Goal: Information Seeking & Learning: Obtain resource

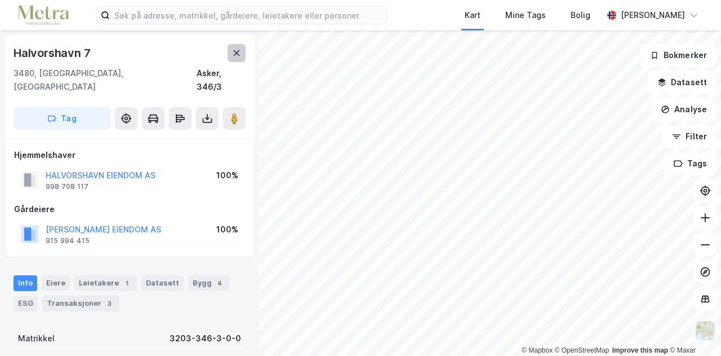
click at [235, 56] on icon at bounding box center [236, 52] width 9 height 9
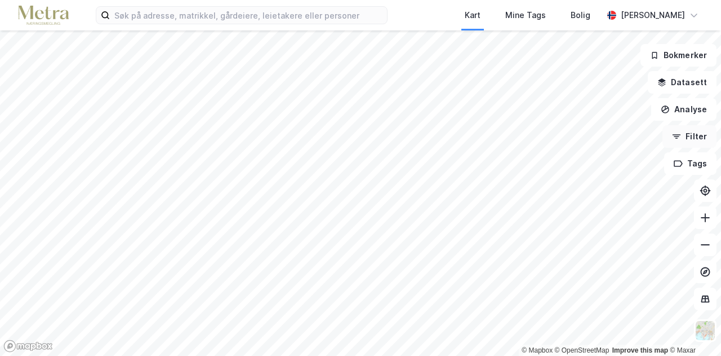
click at [700, 138] on button "Filter" at bounding box center [690, 136] width 54 height 23
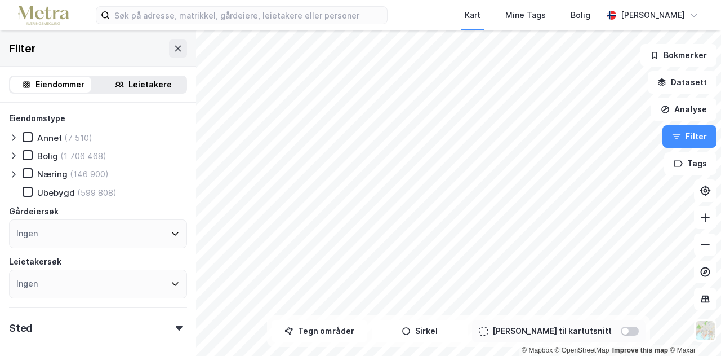
click at [132, 92] on div "Eiendommer Leietakere" at bounding box center [98, 85] width 178 height 18
click at [139, 87] on div "Leietakere" at bounding box center [149, 85] width 43 height 14
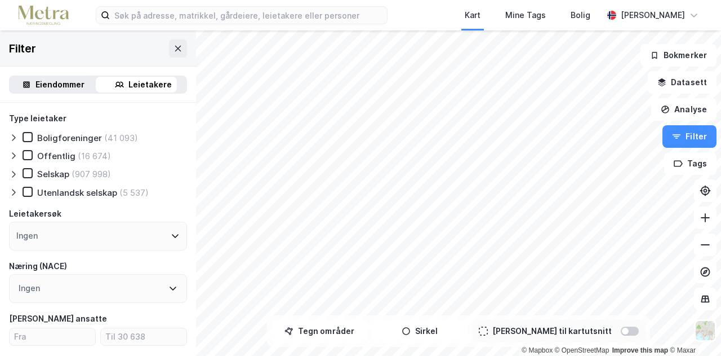
click at [51, 170] on div "Selskap" at bounding box center [53, 173] width 32 height 11
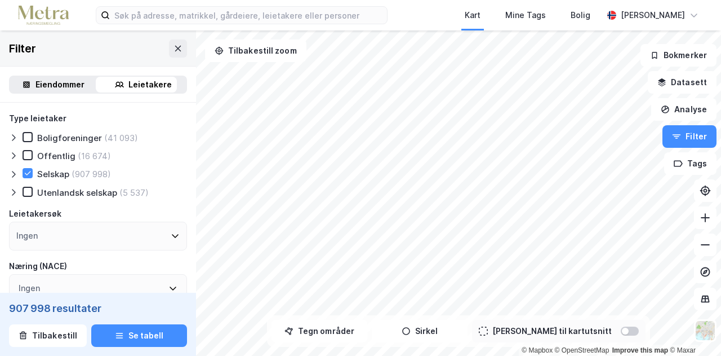
click at [15, 172] on icon at bounding box center [13, 174] width 9 height 9
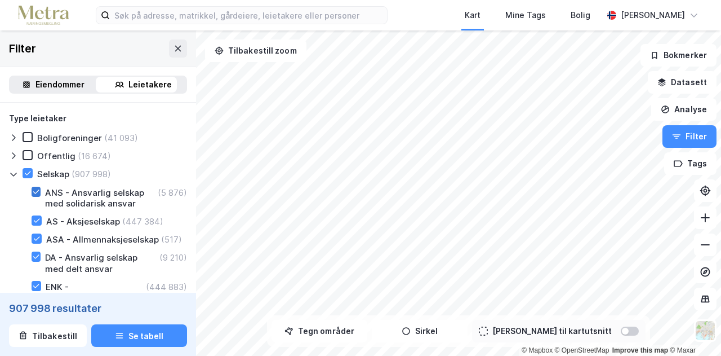
click at [32, 189] on div at bounding box center [36, 192] width 9 height 10
click at [29, 173] on icon at bounding box center [28, 173] width 6 height 1
click at [16, 175] on icon at bounding box center [13, 174] width 9 height 9
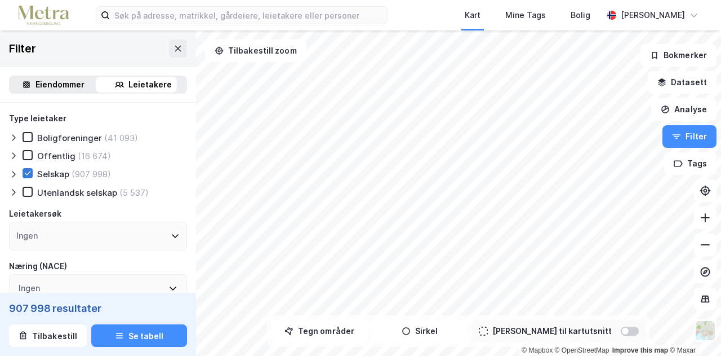
click at [30, 171] on icon at bounding box center [28, 173] width 8 height 8
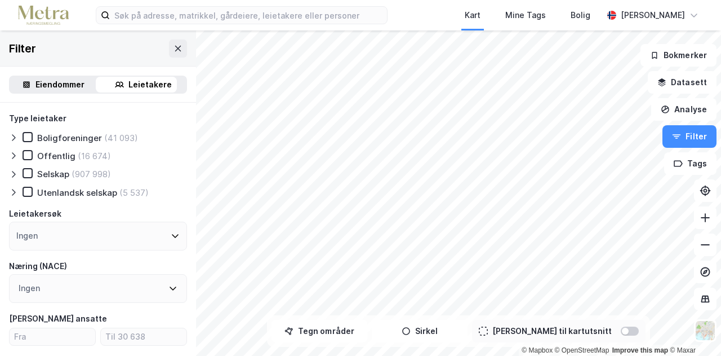
click at [12, 175] on icon at bounding box center [13, 174] width 9 height 9
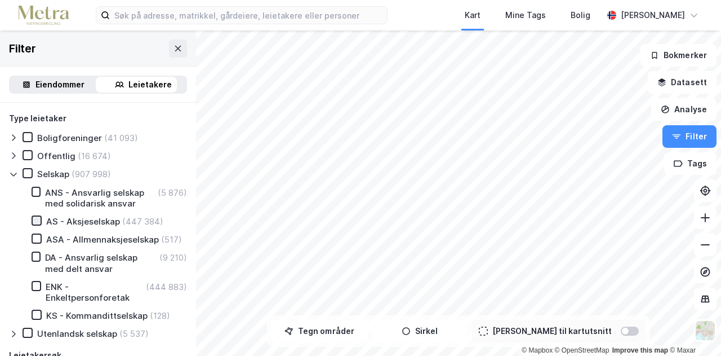
click at [37, 220] on icon at bounding box center [37, 220] width 8 height 8
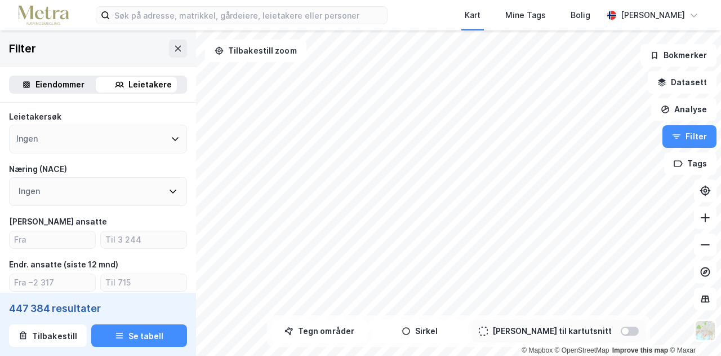
scroll to position [245, 0]
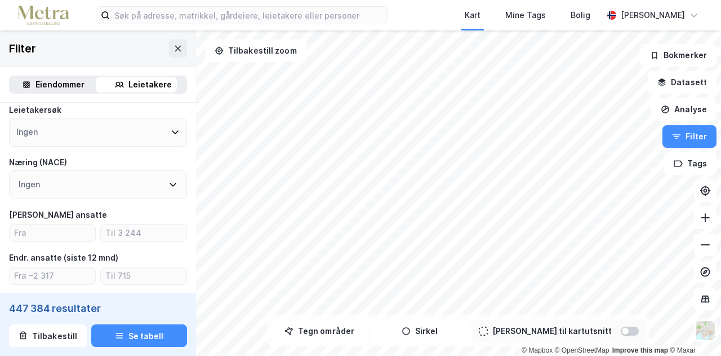
click at [165, 191] on div "Ingen" at bounding box center [98, 184] width 178 height 29
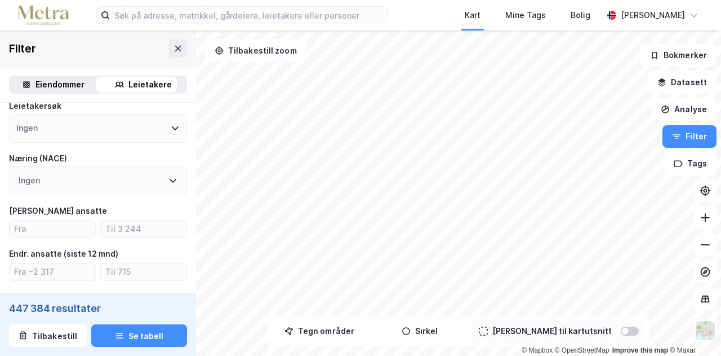
scroll to position [248, 0]
click at [168, 186] on icon at bounding box center [172, 181] width 9 height 9
click at [157, 196] on div "Ingen" at bounding box center [98, 181] width 178 height 29
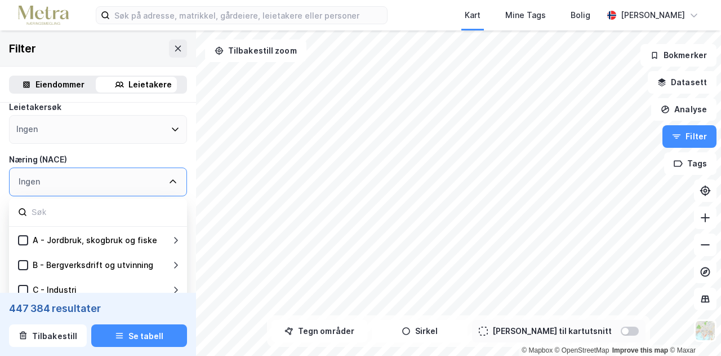
click at [157, 196] on div "Ingen" at bounding box center [98, 181] width 178 height 29
click at [113, 246] on div "A - Jordbruk, skogbruk og fiske" at bounding box center [95, 240] width 125 height 14
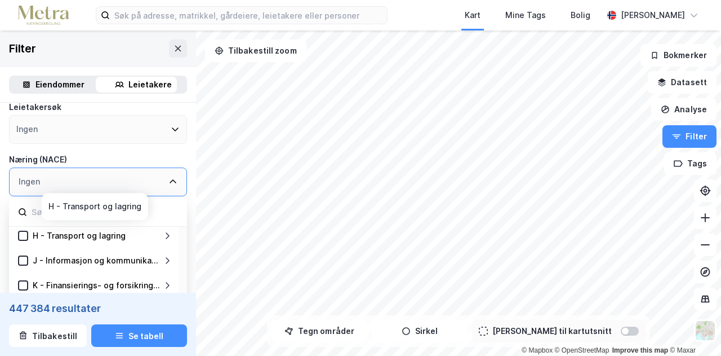
scroll to position [225, 0]
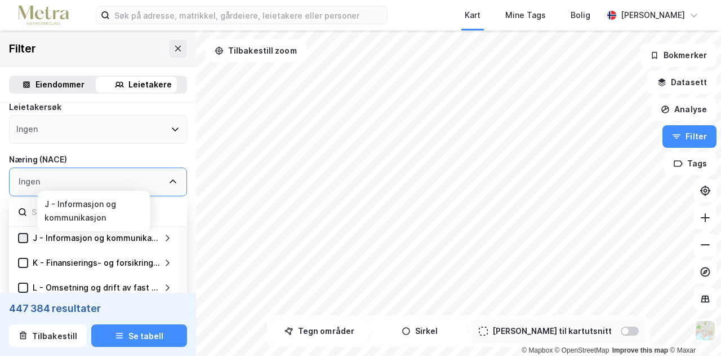
click at [24, 242] on icon at bounding box center [23, 238] width 8 height 8
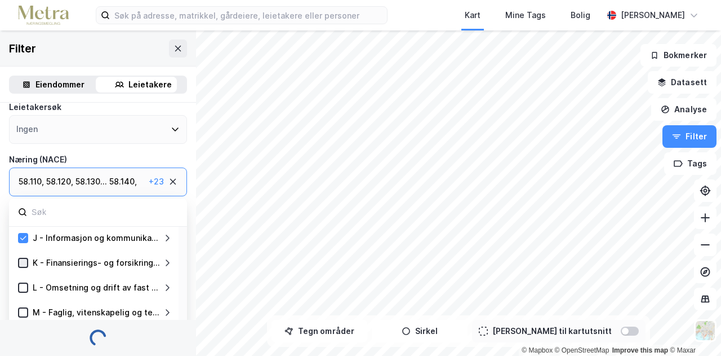
scroll to position [237, 0]
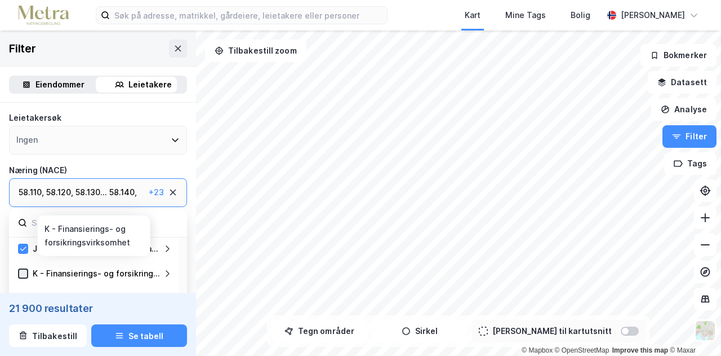
click at [19, 278] on div at bounding box center [23, 273] width 10 height 10
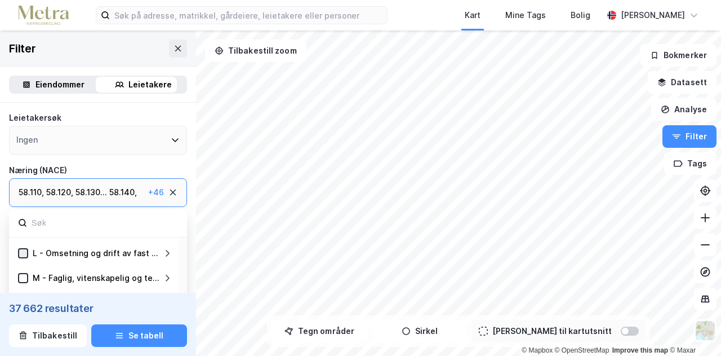
click at [20, 255] on icon at bounding box center [23, 253] width 8 height 8
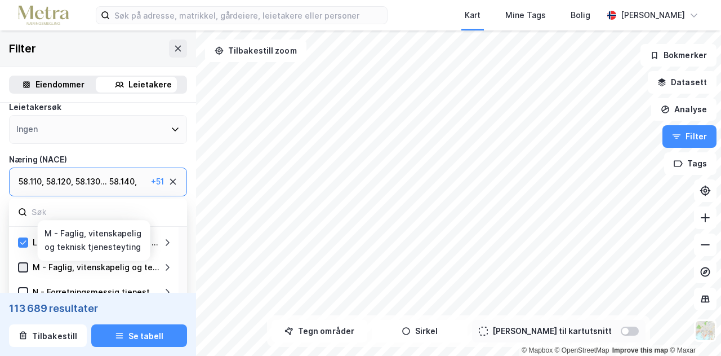
click at [23, 271] on icon at bounding box center [23, 267] width 8 height 8
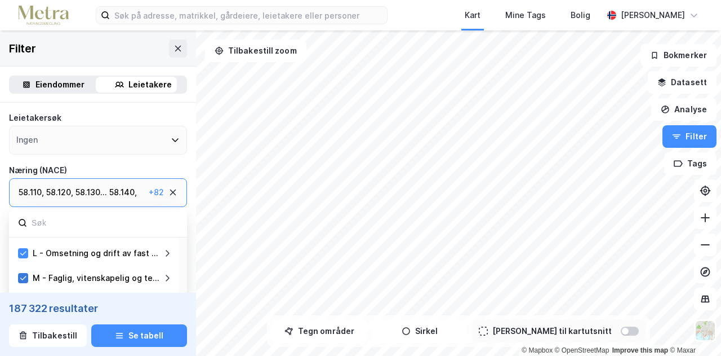
scroll to position [293, 0]
click at [23, 279] on icon at bounding box center [23, 280] width 8 height 8
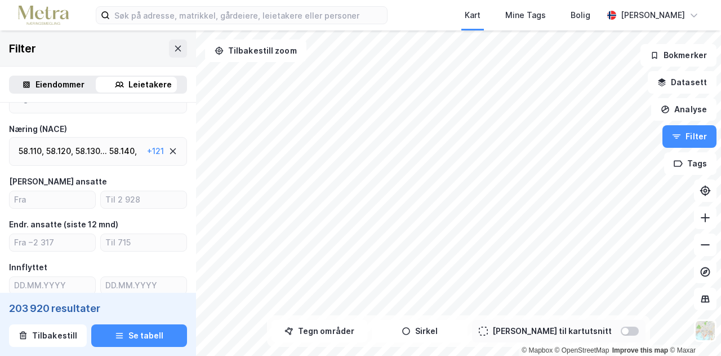
scroll to position [305, 0]
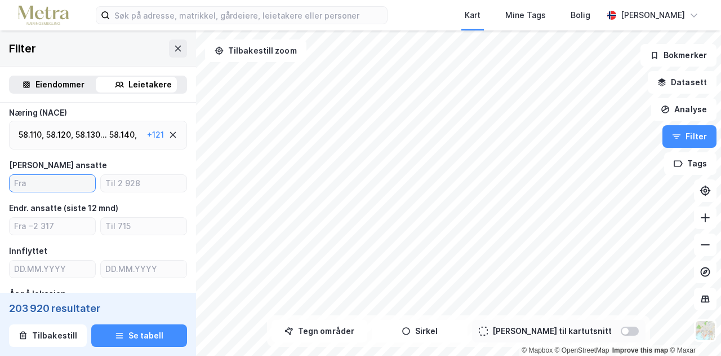
click at [46, 187] on input "number" at bounding box center [53, 183] width 86 height 17
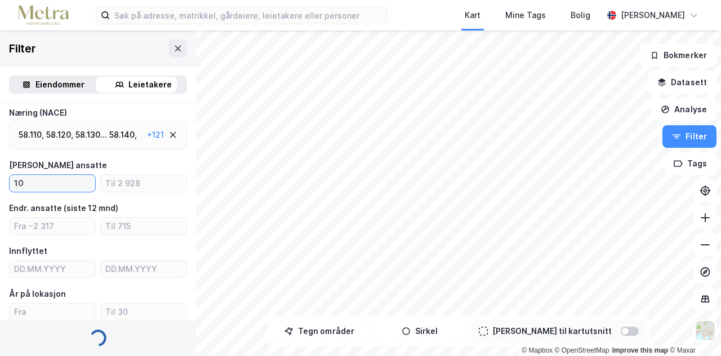
scroll to position [295, 0]
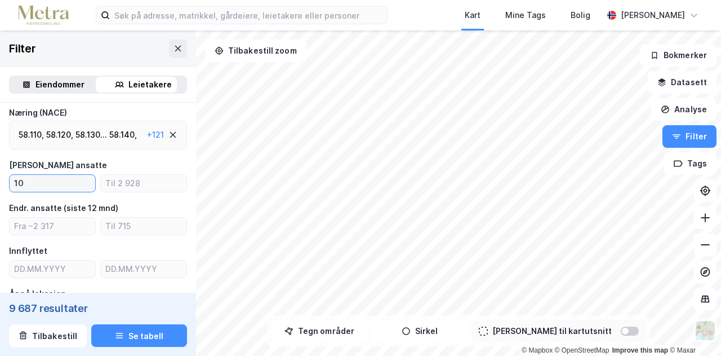
type input "10"
type input "9"
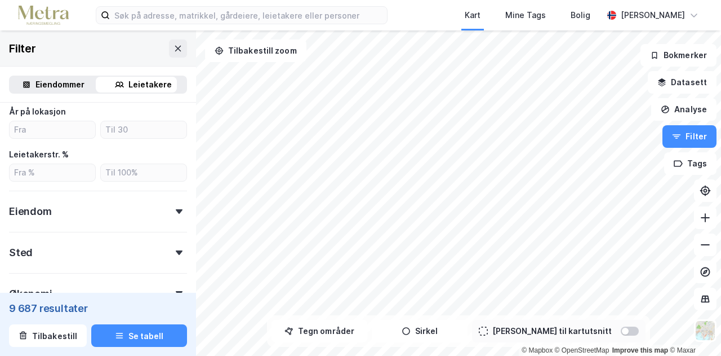
scroll to position [487, 0]
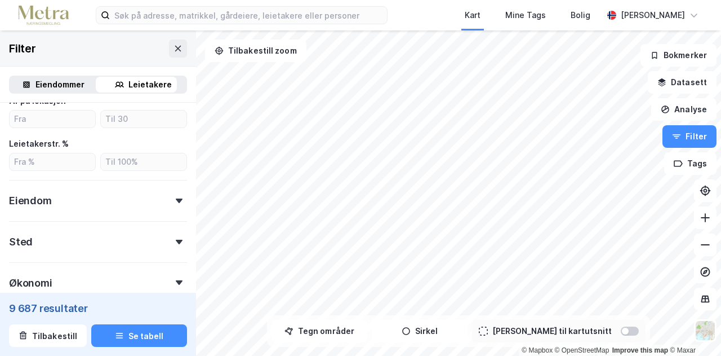
click at [169, 198] on div "Eiendom" at bounding box center [98, 196] width 178 height 32
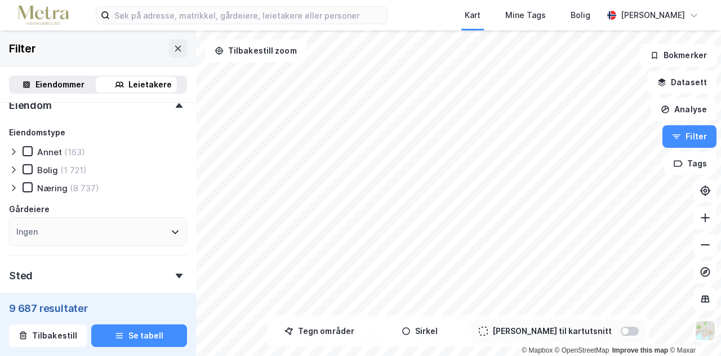
scroll to position [594, 0]
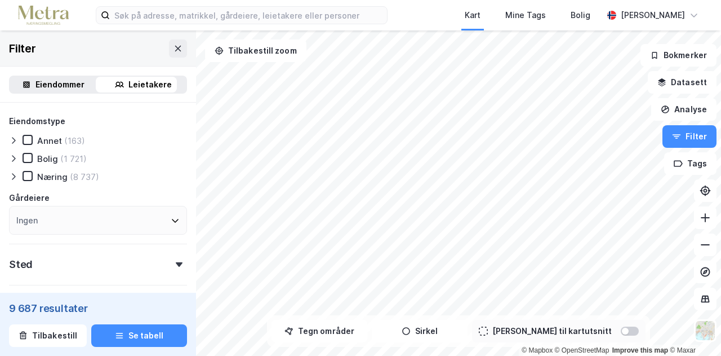
click at [16, 180] on icon at bounding box center [13, 176] width 9 height 9
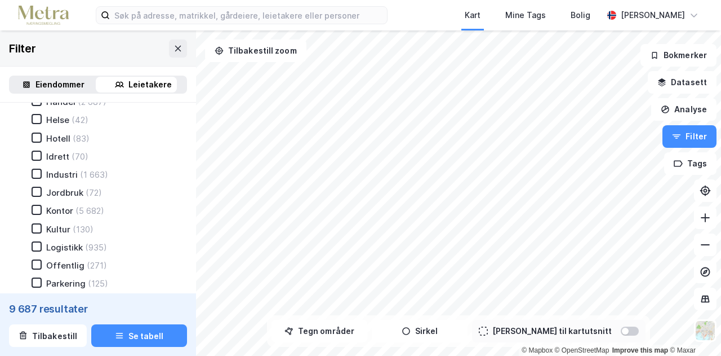
scroll to position [716, 0]
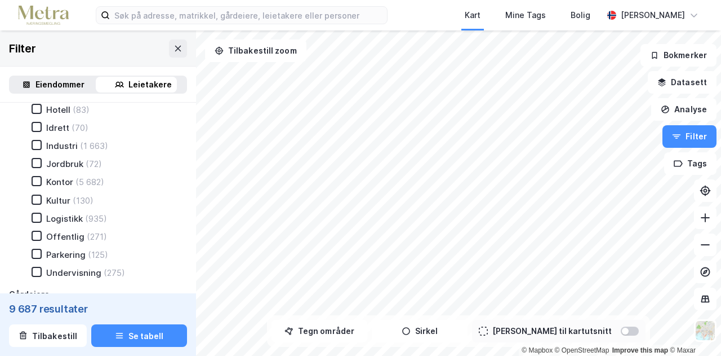
click at [64, 182] on div "Kontor" at bounding box center [59, 181] width 27 height 11
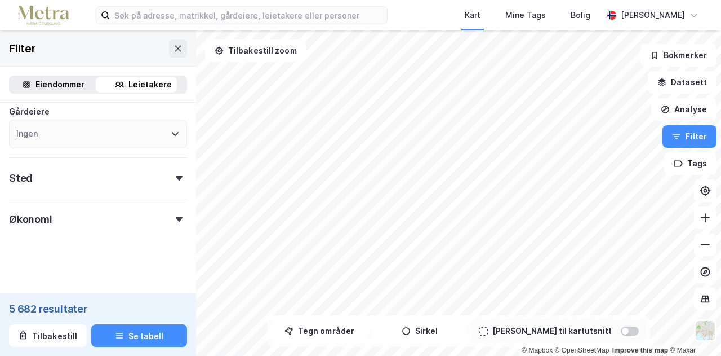
scroll to position [905, 0]
click at [167, 170] on div "Sted" at bounding box center [98, 170] width 178 height 32
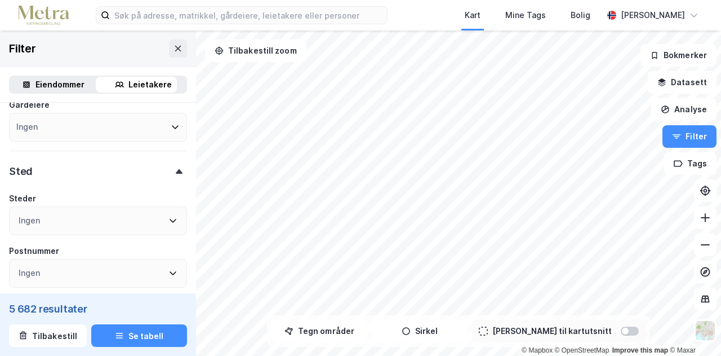
click at [174, 234] on div "Ingen" at bounding box center [98, 220] width 178 height 29
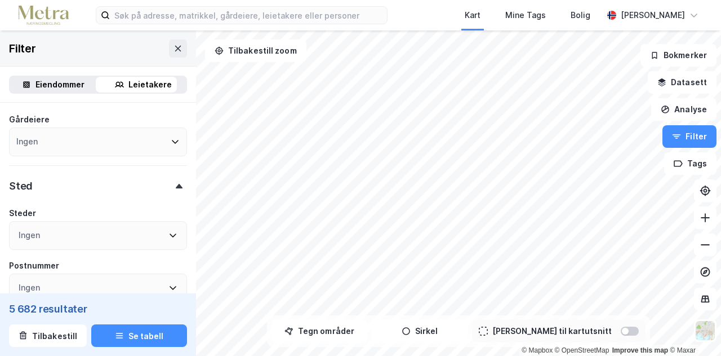
scroll to position [892, 0]
click at [168, 236] on icon at bounding box center [172, 233] width 9 height 9
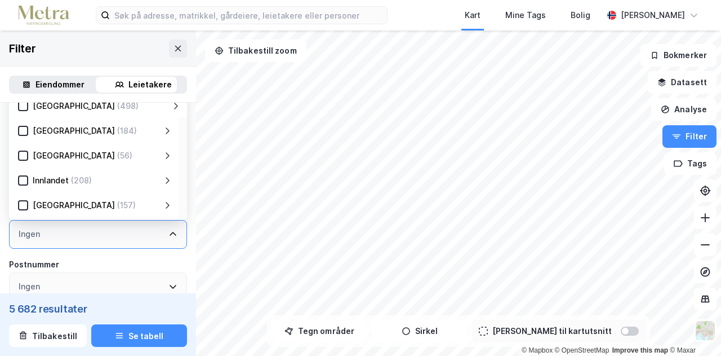
click at [139, 127] on div "[GEOGRAPHIC_DATA] (184)" at bounding box center [95, 131] width 135 height 14
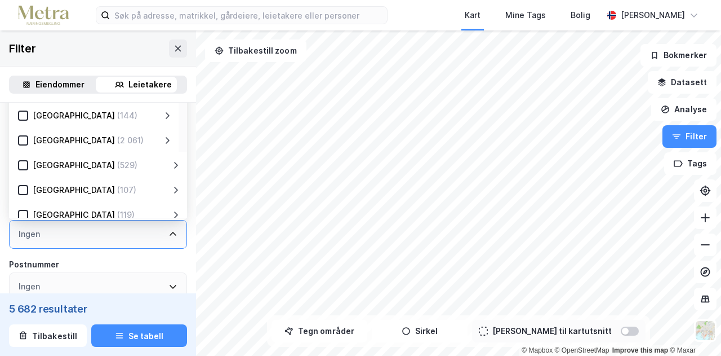
scroll to position [135, 0]
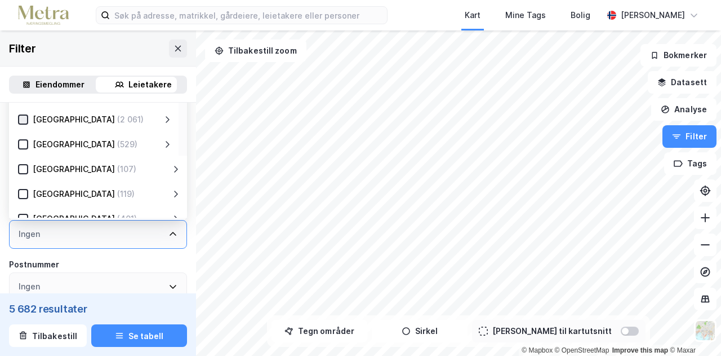
click at [25, 119] on icon at bounding box center [23, 120] width 8 height 8
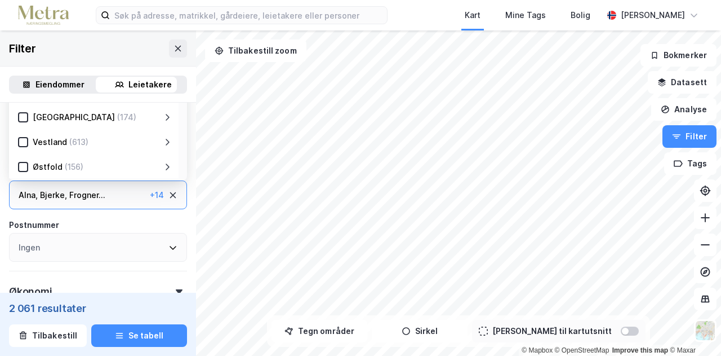
scroll to position [937, 0]
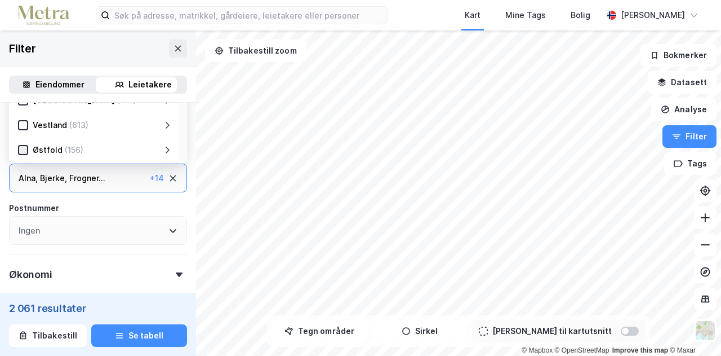
click at [25, 154] on icon at bounding box center [23, 150] width 8 height 8
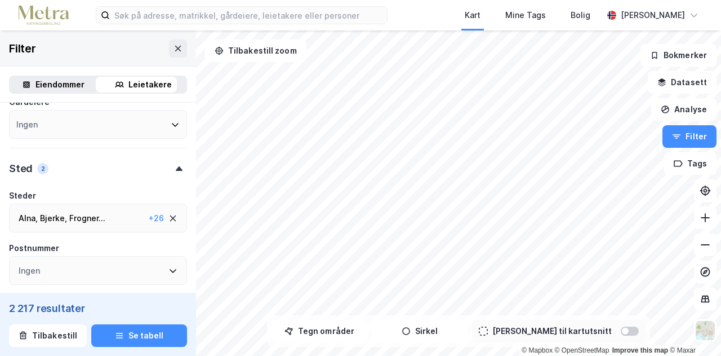
scroll to position [899, 0]
click at [111, 222] on div "Alna , [PERSON_NAME] , Frogner ... Gamle [GEOGRAPHIC_DATA] , [GEOGRAPHIC_DATA] …" at bounding box center [82, 216] width 126 height 14
click at [121, 222] on div "Alna , [PERSON_NAME] , Frogner ... Gamle [GEOGRAPHIC_DATA] , [GEOGRAPHIC_DATA] …" at bounding box center [82, 216] width 126 height 14
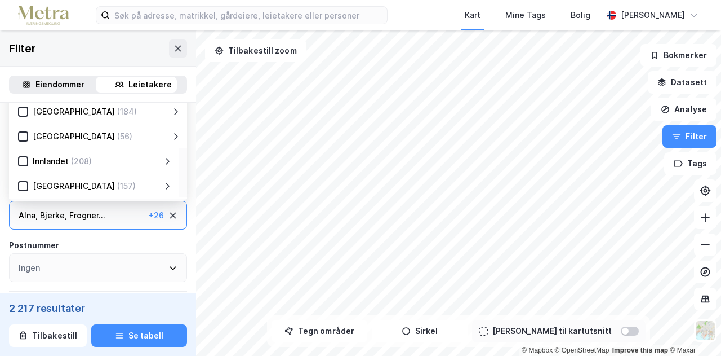
click at [54, 172] on div "Innlandet (208)" at bounding box center [94, 160] width 170 height 25
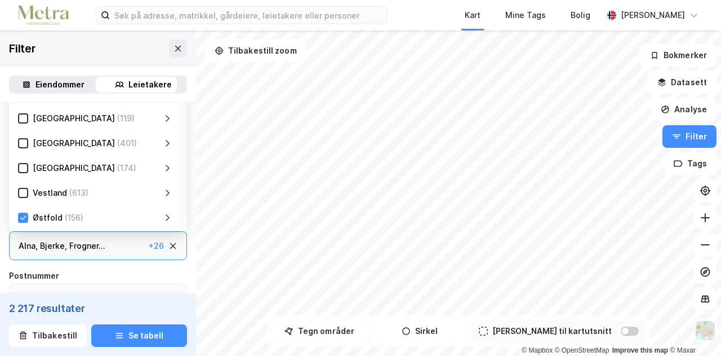
scroll to position [877, 0]
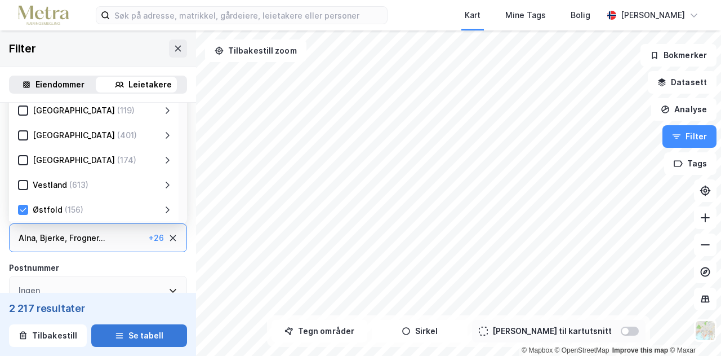
click at [140, 339] on button "Se tabell" at bounding box center [139, 335] width 96 height 23
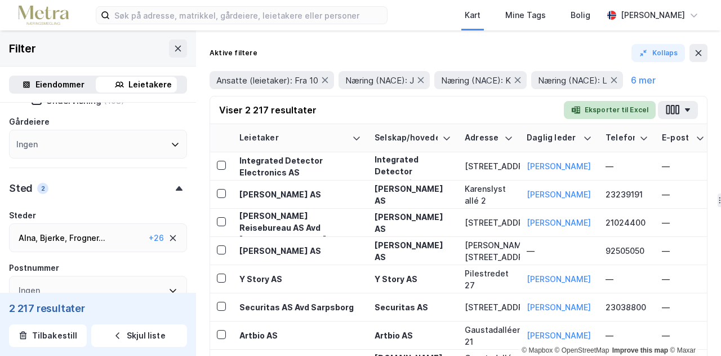
click at [622, 112] on button "Eksporter til Excel" at bounding box center [610, 110] width 92 height 18
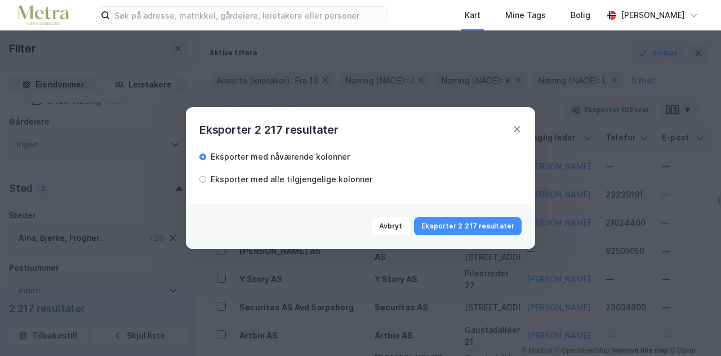
click at [198, 181] on div "Eksporter med nåværende kolonner Eksporter med alle tilgjengelige kolonner" at bounding box center [360, 171] width 349 height 65
click at [203, 180] on div at bounding box center [202, 179] width 7 height 7
click at [480, 226] on button "Eksporter 2 217 resultater" at bounding box center [468, 226] width 108 height 18
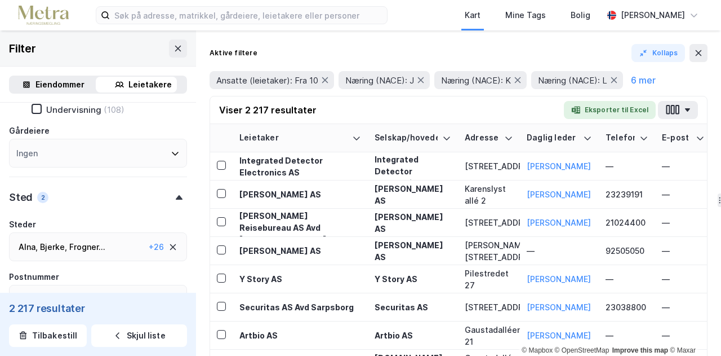
scroll to position [867, 0]
click at [114, 255] on div "Alna , [PERSON_NAME] , Frogner ... Gamle [GEOGRAPHIC_DATA] , [GEOGRAPHIC_DATA] …" at bounding box center [82, 248] width 126 height 14
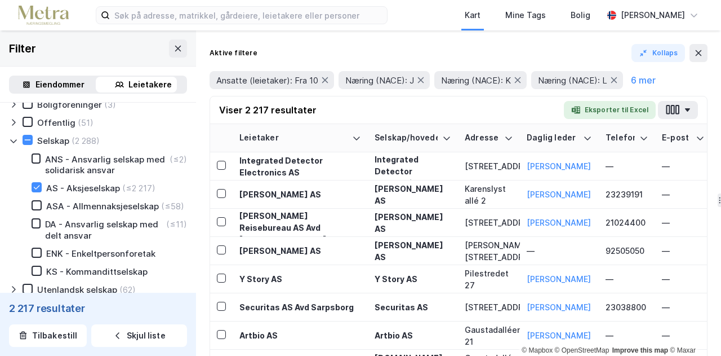
scroll to position [0, 0]
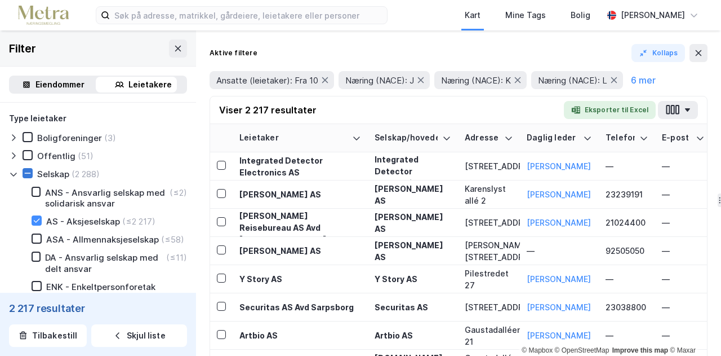
click at [30, 173] on icon at bounding box center [28, 173] width 8 height 8
click at [29, 176] on icon at bounding box center [28, 173] width 8 height 8
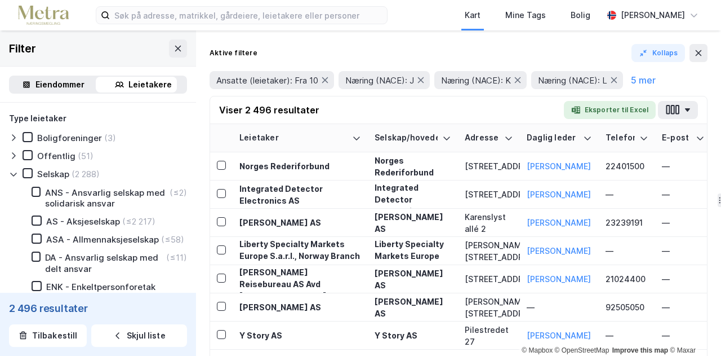
click at [50, 159] on div "Offentlig" at bounding box center [56, 155] width 38 height 11
